Goal: Information Seeking & Learning: Learn about a topic

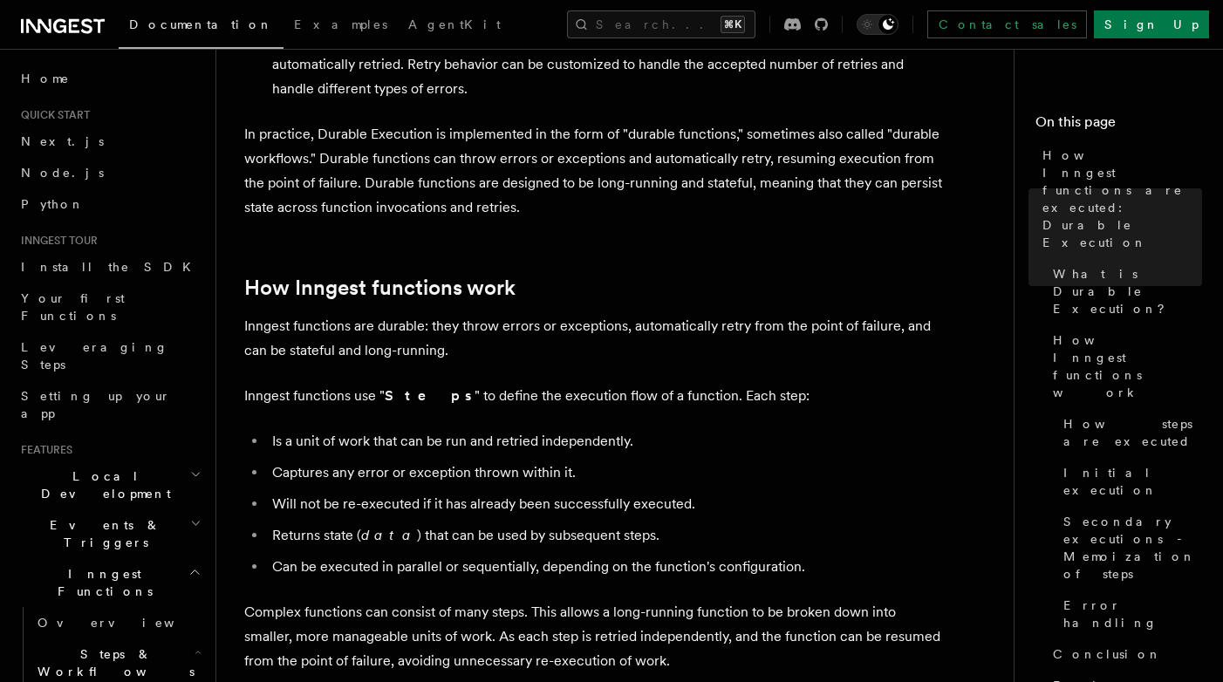
scroll to position [642, 0]
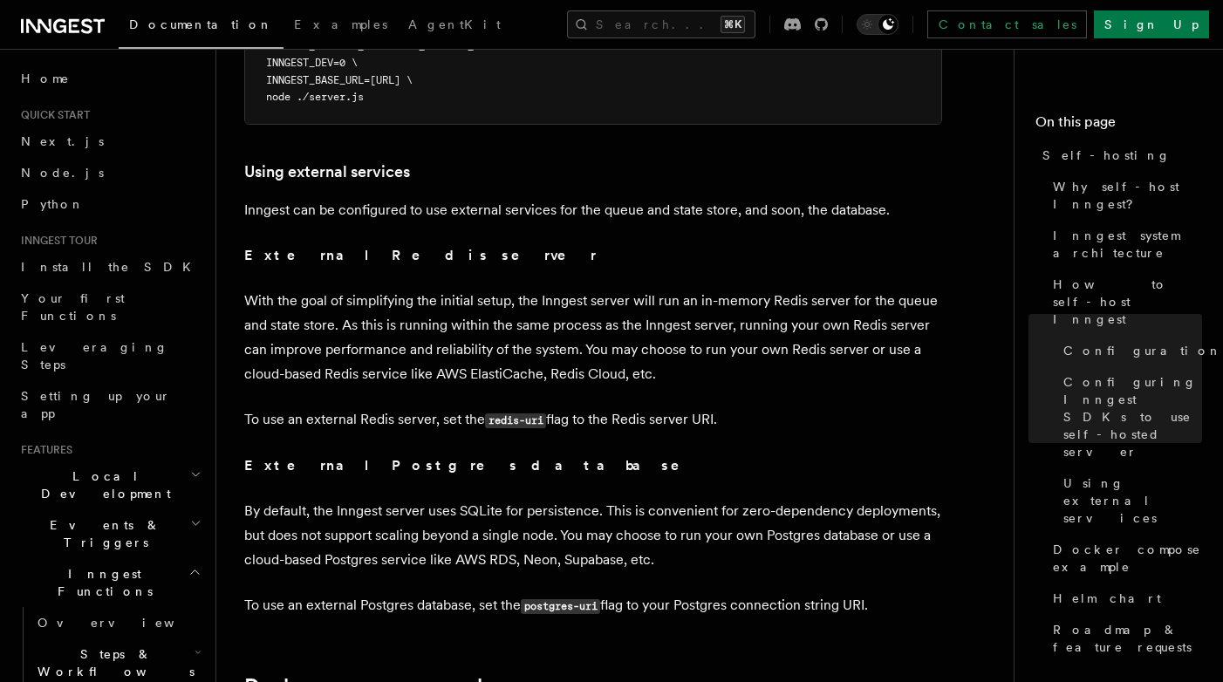
scroll to position [0, 99]
click at [62, 195] on link "Python" at bounding box center [109, 203] width 191 height 31
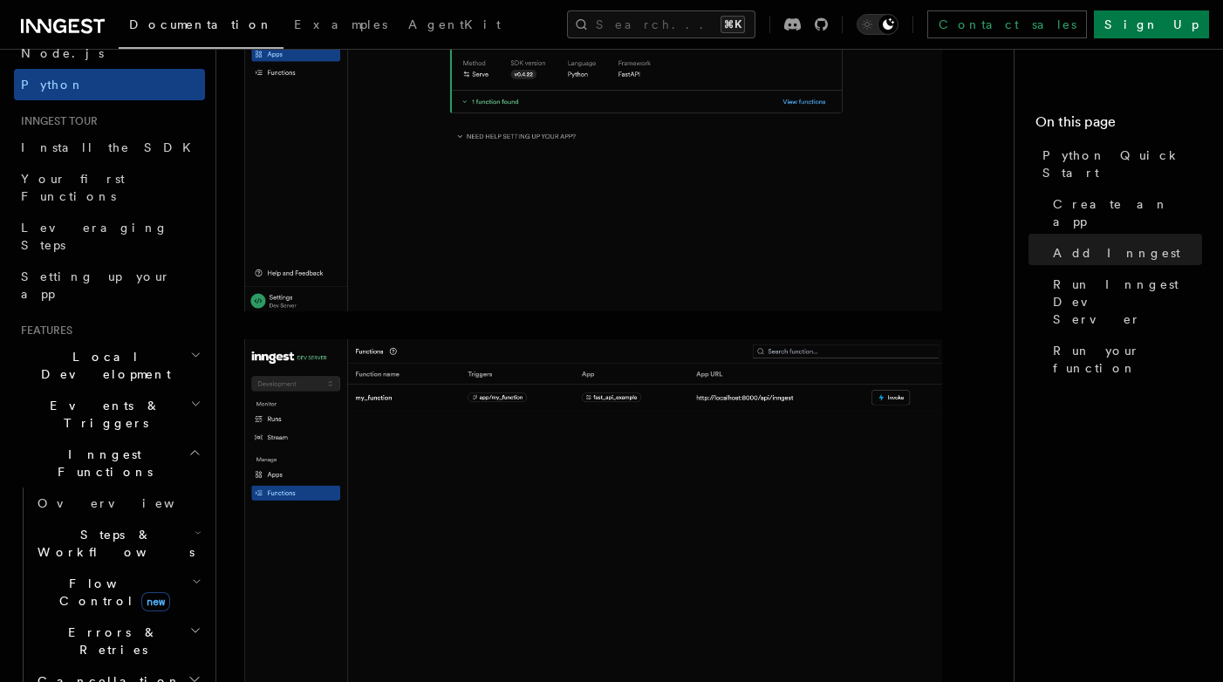
scroll to position [131, 0]
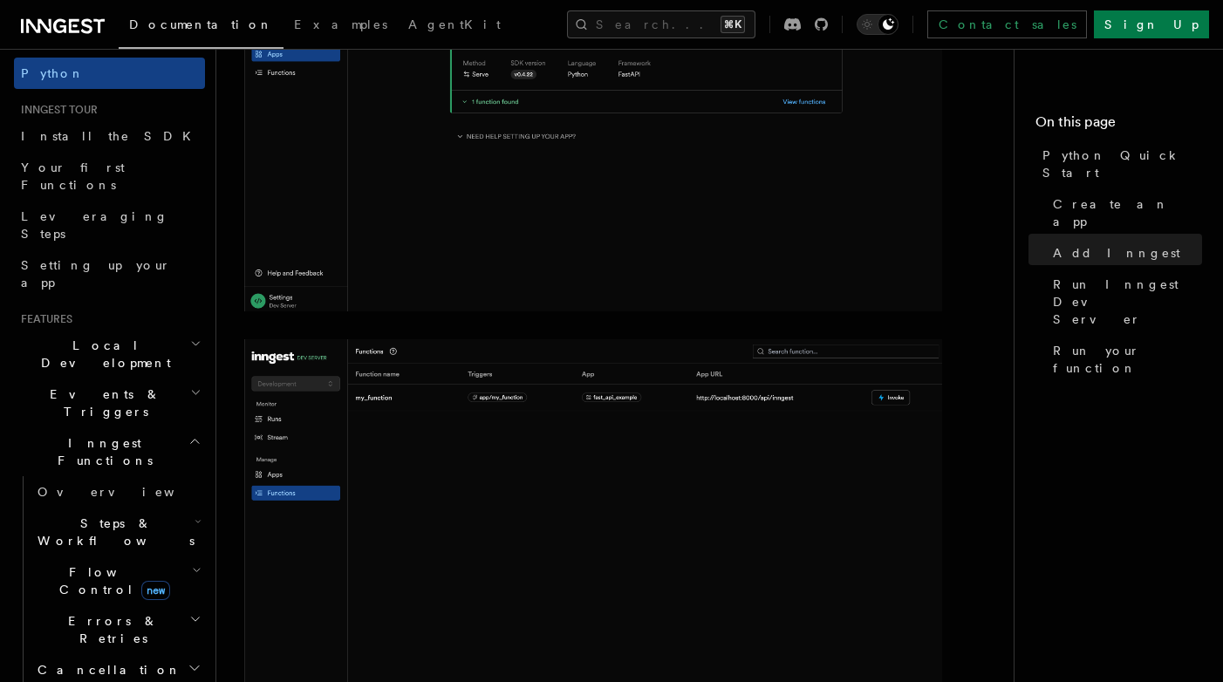
click at [98, 337] on span "Local Development" at bounding box center [102, 354] width 176 height 35
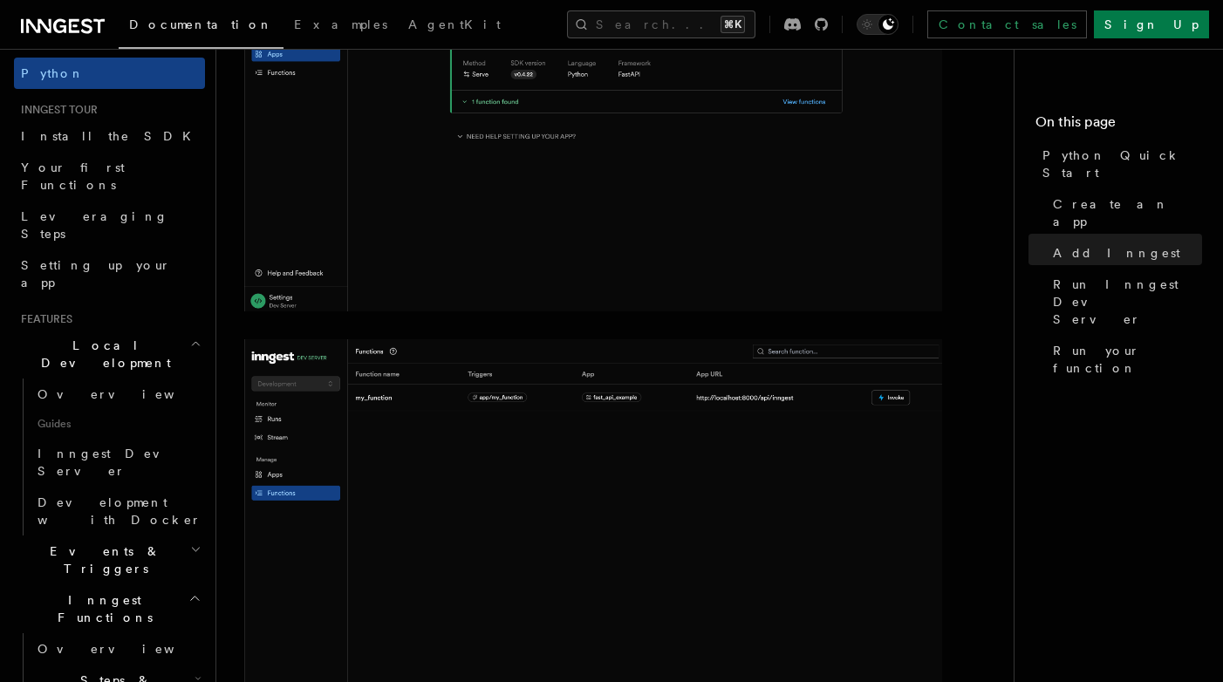
click at [100, 543] on span "Events & Triggers" at bounding box center [102, 560] width 176 height 35
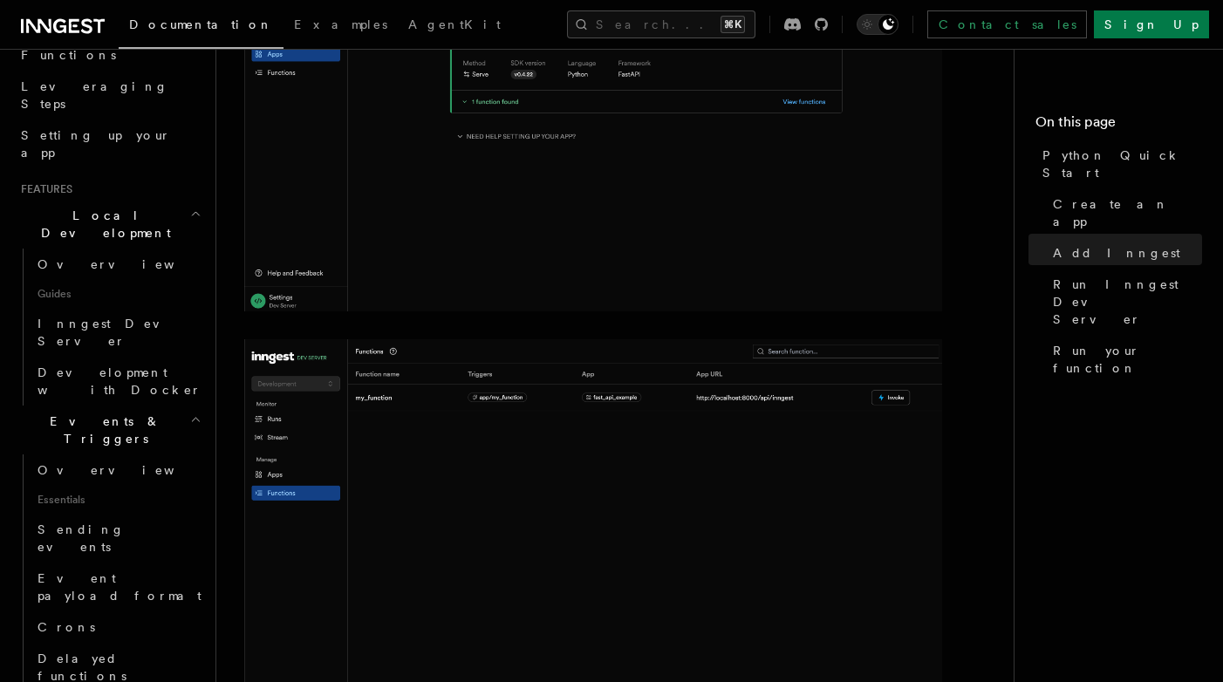
scroll to position [265, 0]
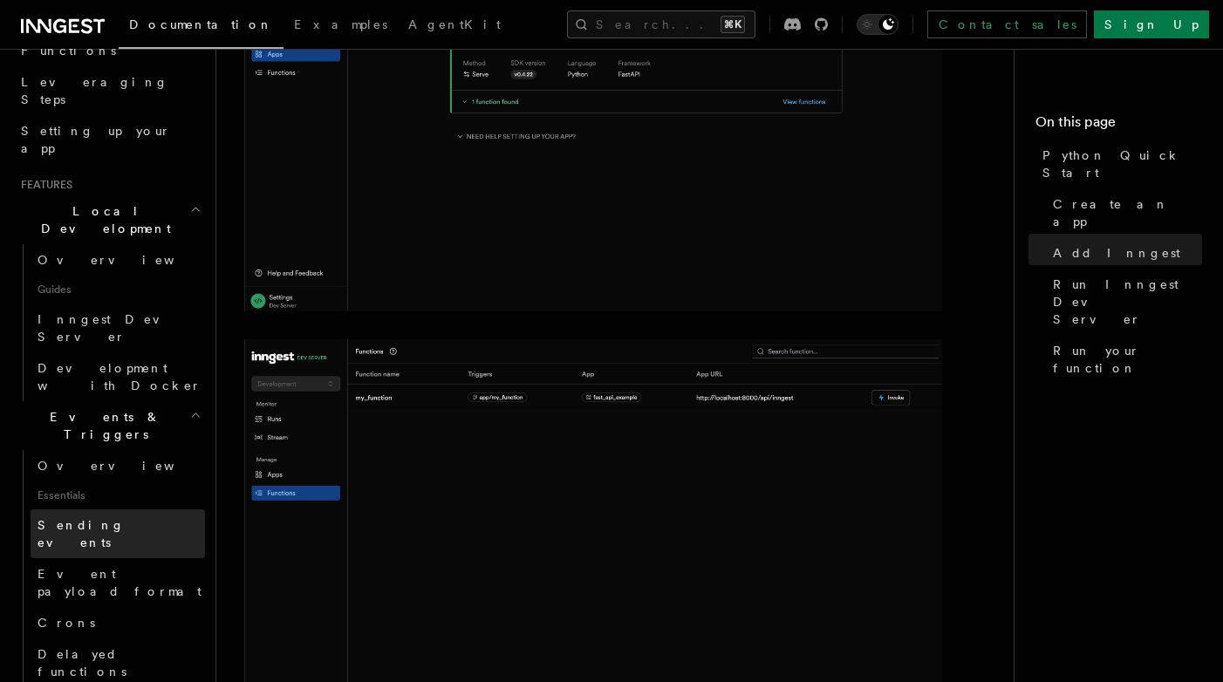
click at [99, 518] on span "Sending events" at bounding box center [81, 533] width 87 height 31
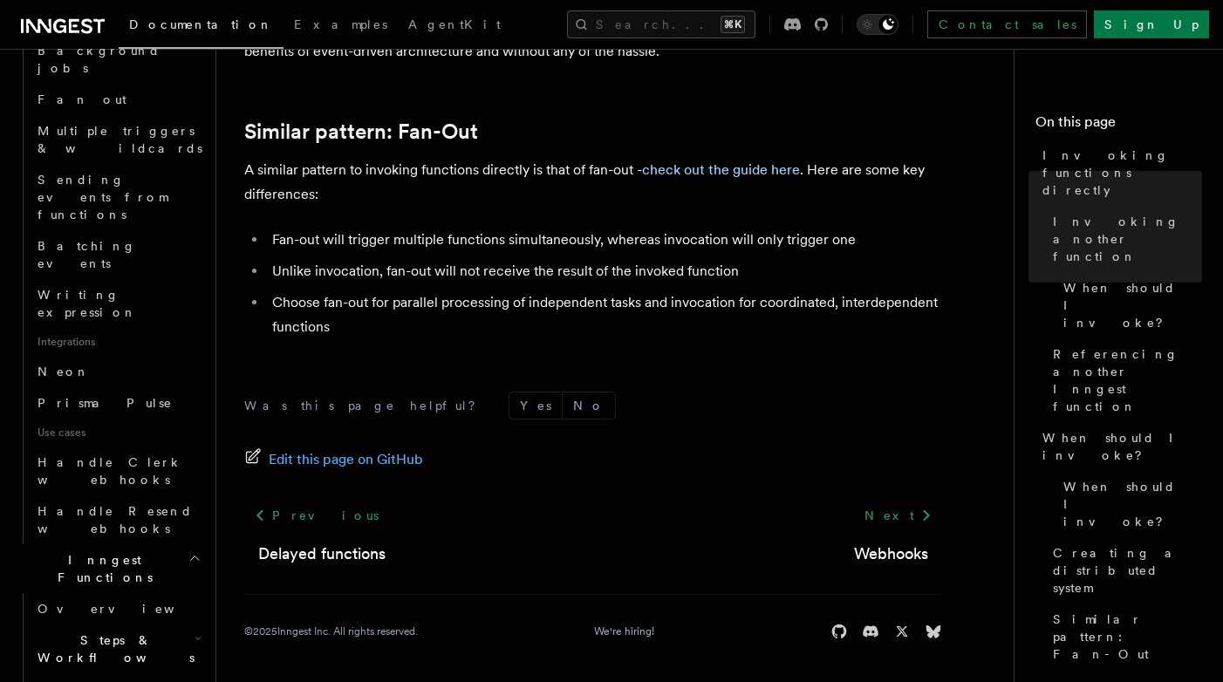
scroll to position [894, 0]
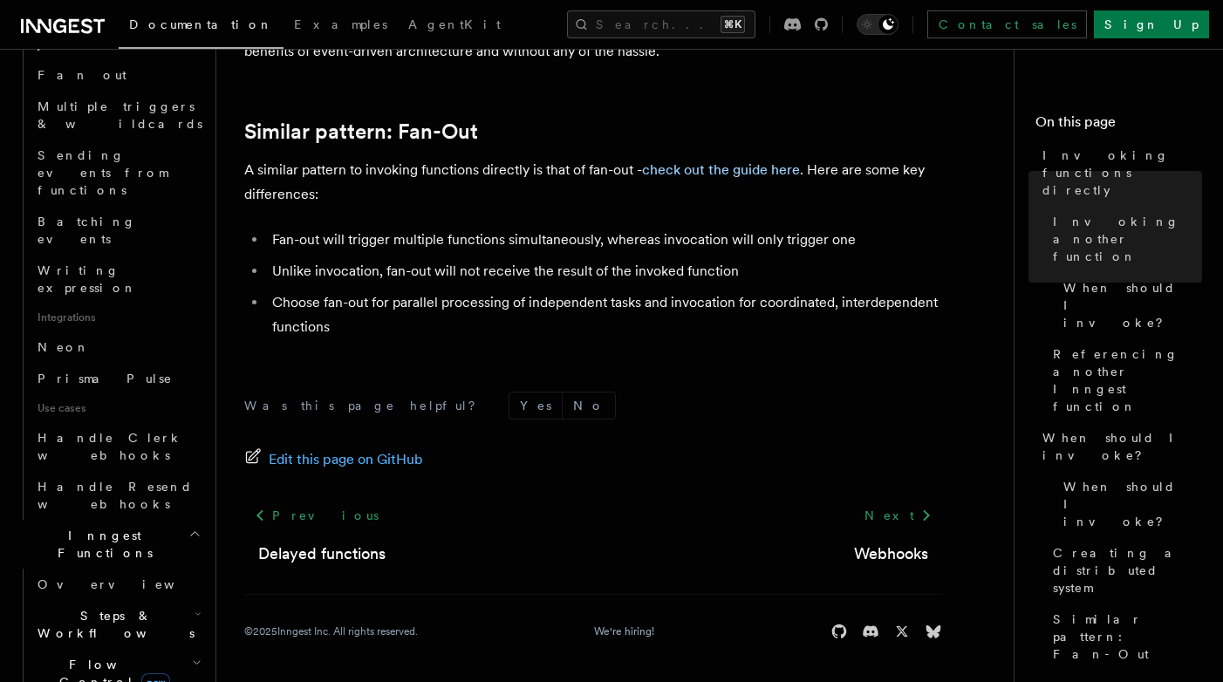
click at [112, 607] on span "Steps & Workflows" at bounding box center [113, 624] width 164 height 35
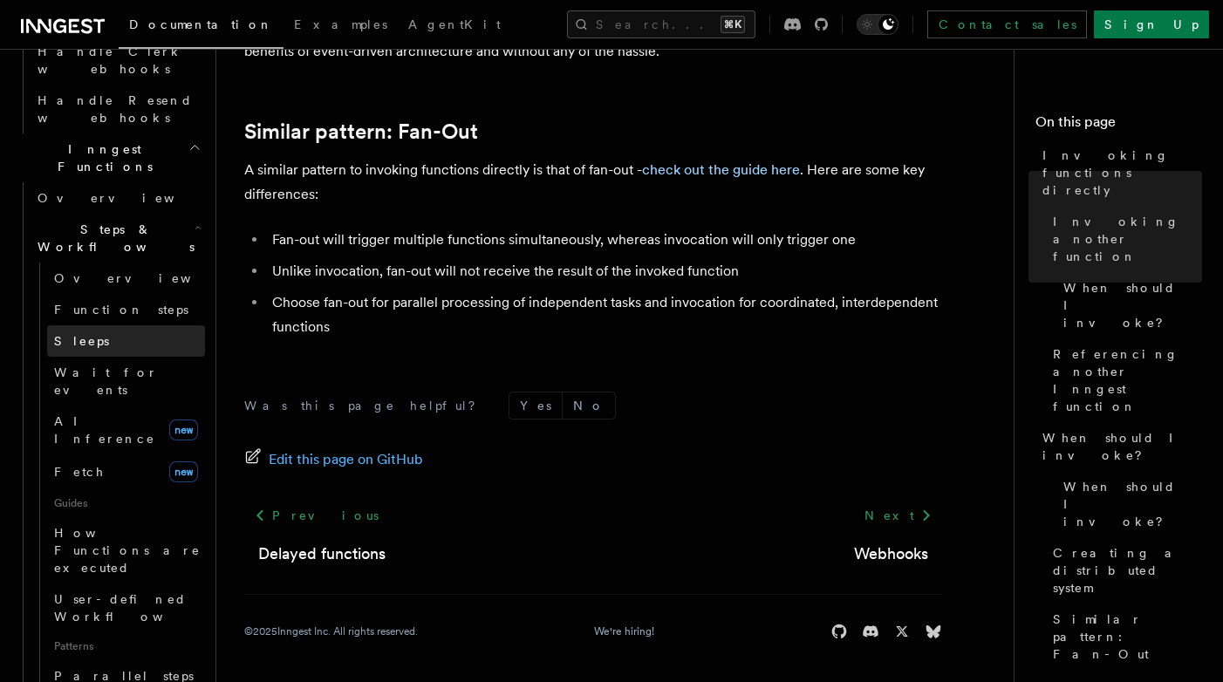
scroll to position [1289, 0]
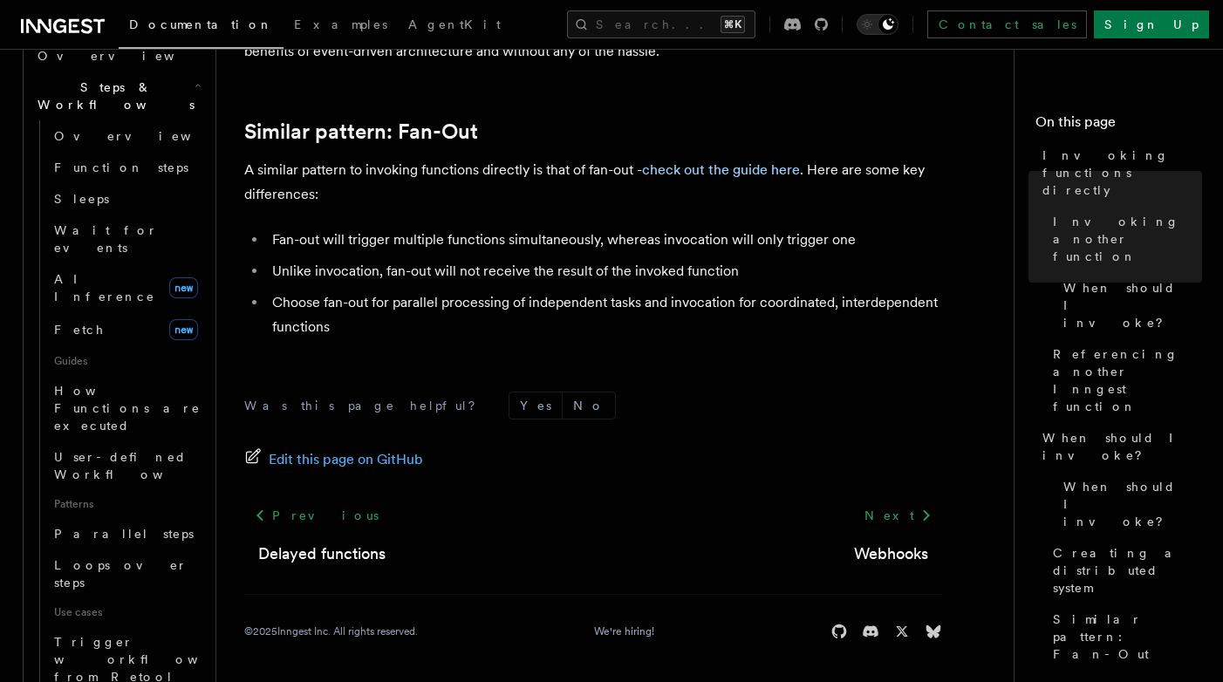
scroll to position [1427, 0]
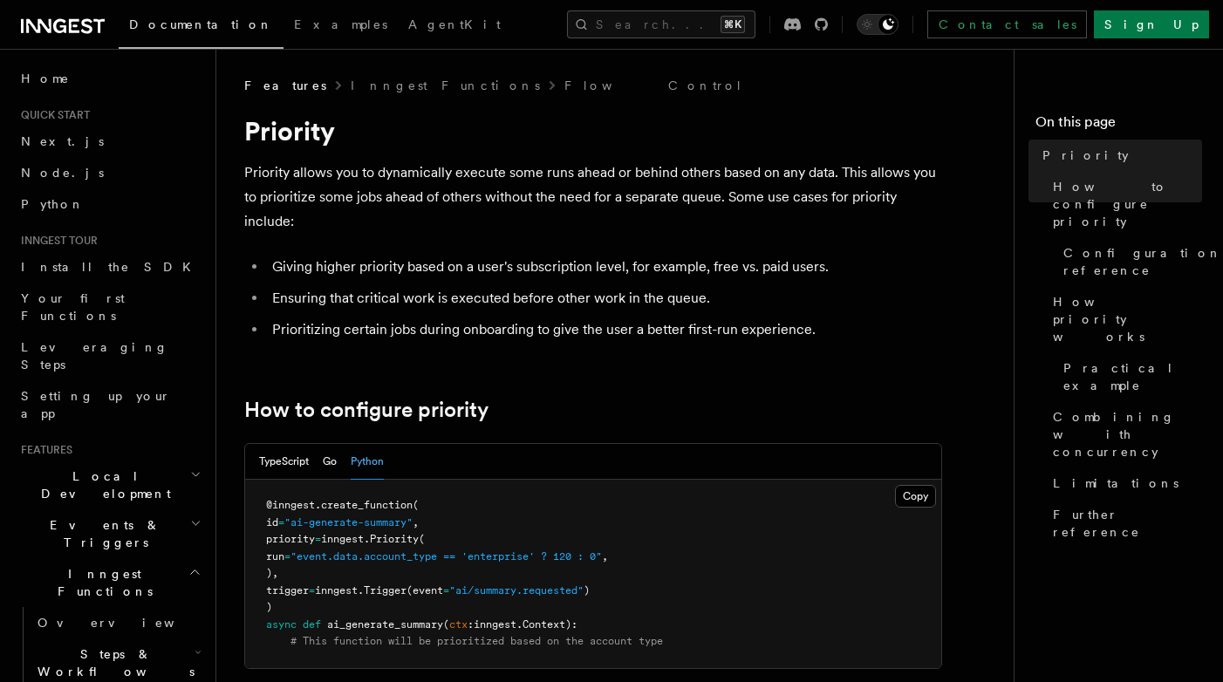
click at [70, 113] on span "Quick start" at bounding box center [52, 115] width 76 height 14
click at [53, 202] on span "Python" at bounding box center [53, 204] width 64 height 14
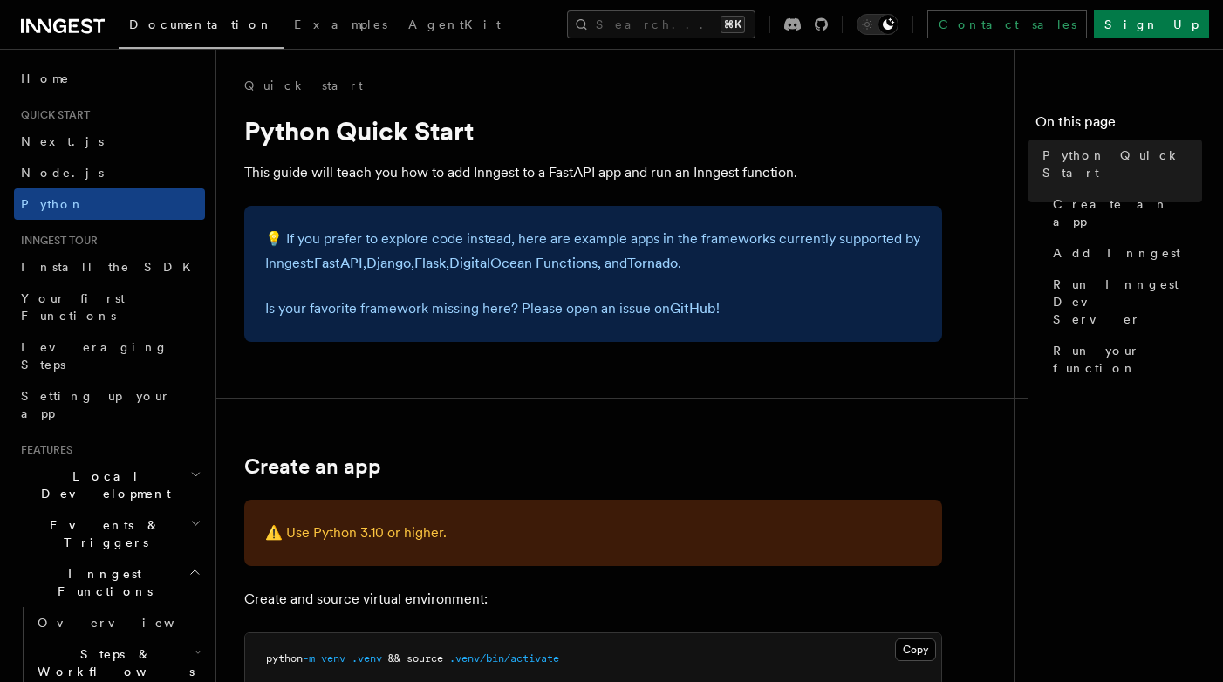
click at [65, 26] on icon at bounding box center [59, 26] width 13 height 14
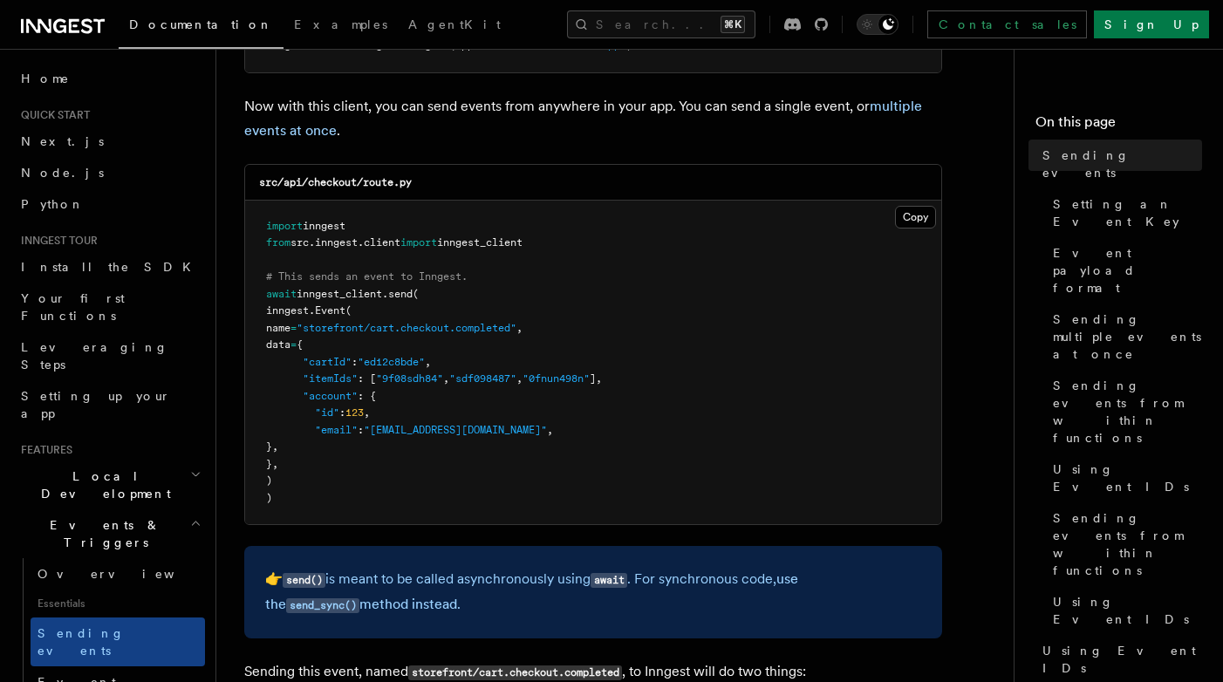
scroll to position [412, 0]
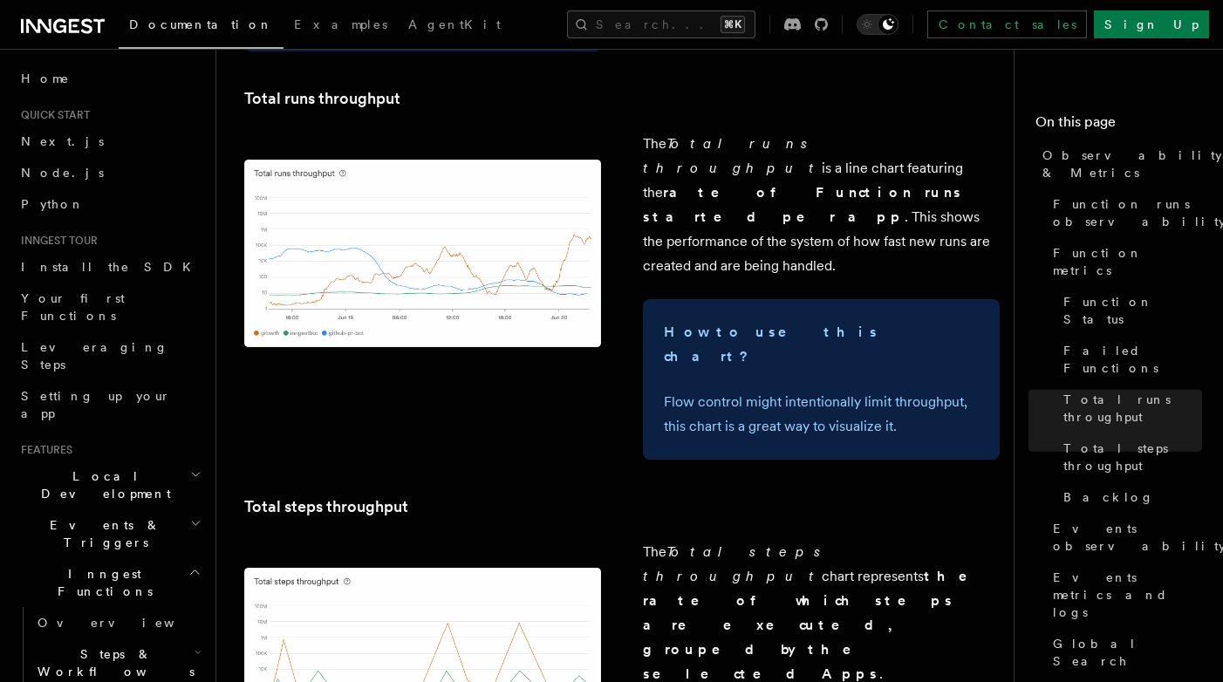
scroll to position [1583, 0]
